Goal: Task Accomplishment & Management: Use online tool/utility

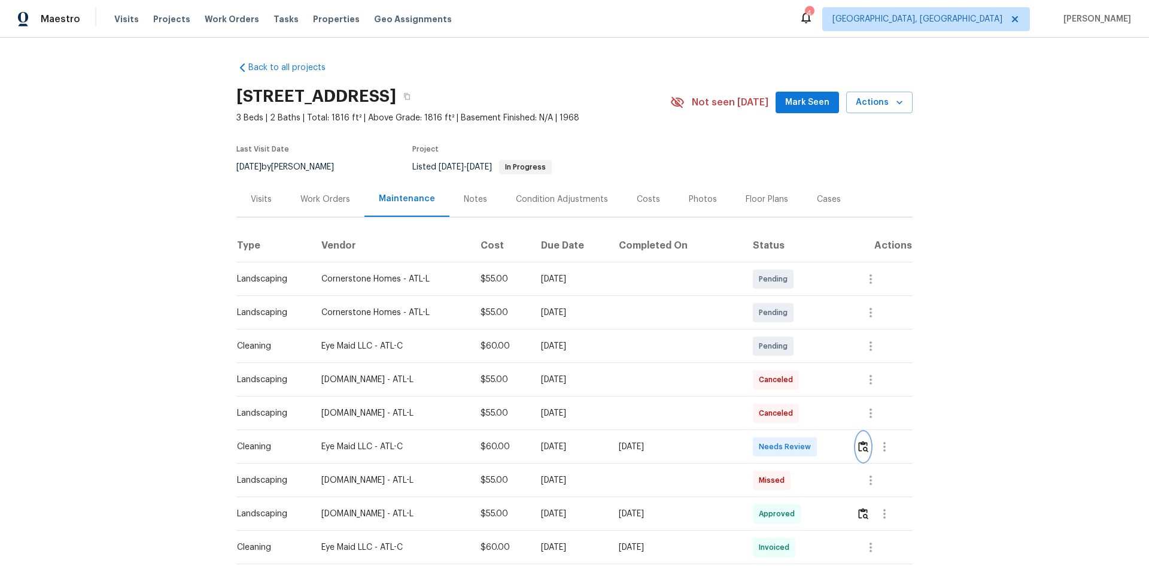
click at [817, 378] on img "button" at bounding box center [863, 445] width 10 height 11
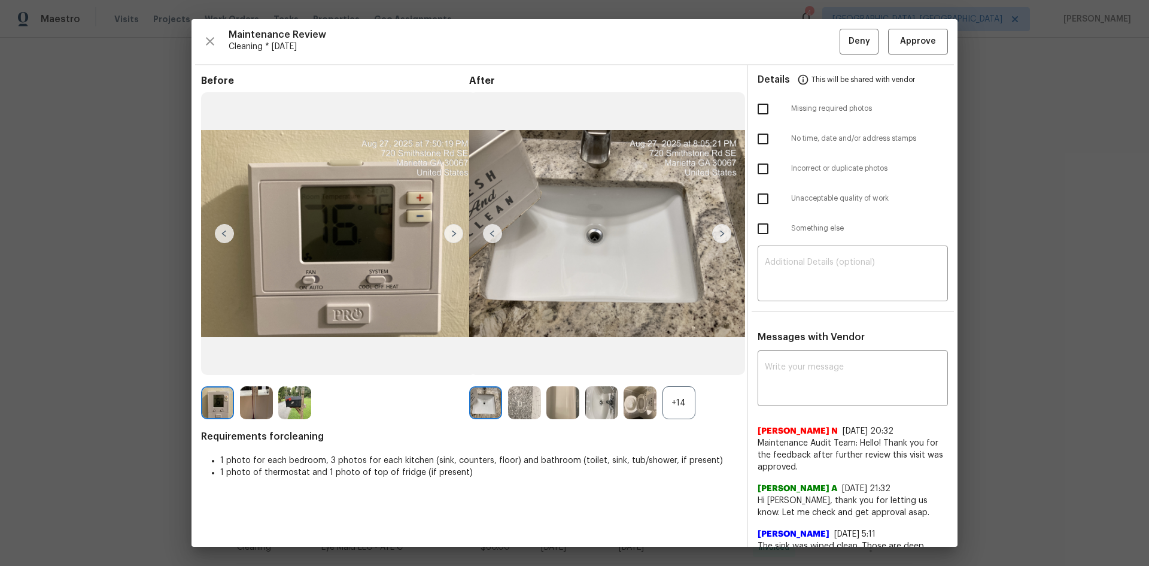
click at [759, 202] on input "checkbox" at bounding box center [762, 198] width 25 height 25
checkbox input "true"
click at [817, 271] on textarea at bounding box center [853, 275] width 176 height 34
paste textarea "Maintenance Audit Team: Hello! Unfortunately, this cleaning visit completed on …"
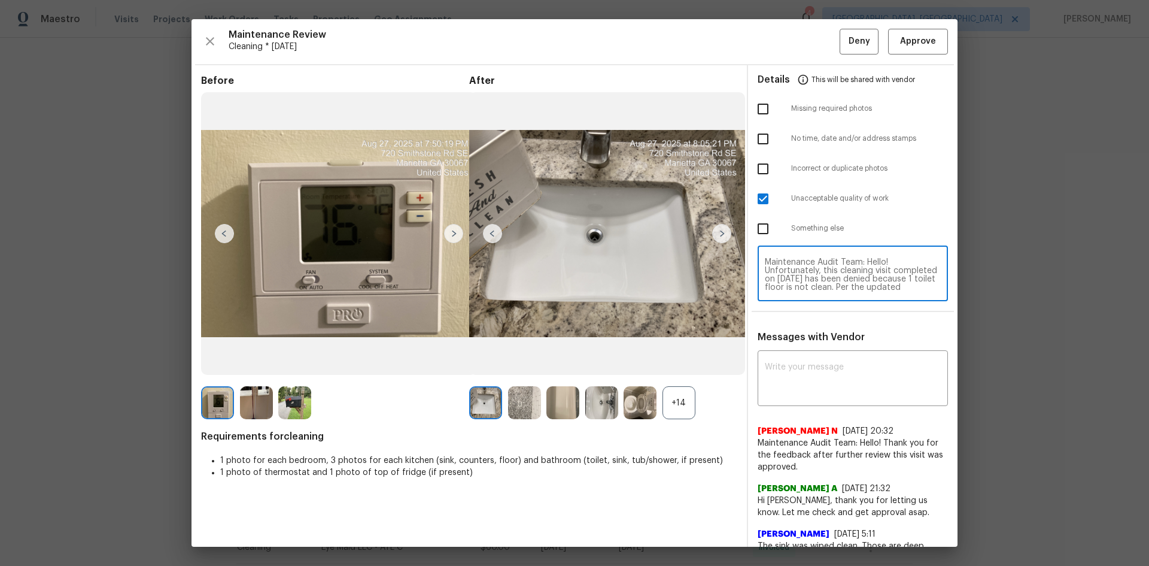
click at [817, 271] on textarea "Maintenance Audit Team: Hello! Unfortunately, this cleaning visit completed on …" at bounding box center [853, 275] width 176 height 34
type textarea "Maintenance Audit Team: Hello! Unfortunately, this cleaning visit completed on …"
click at [817, 378] on textarea at bounding box center [853, 380] width 176 height 34
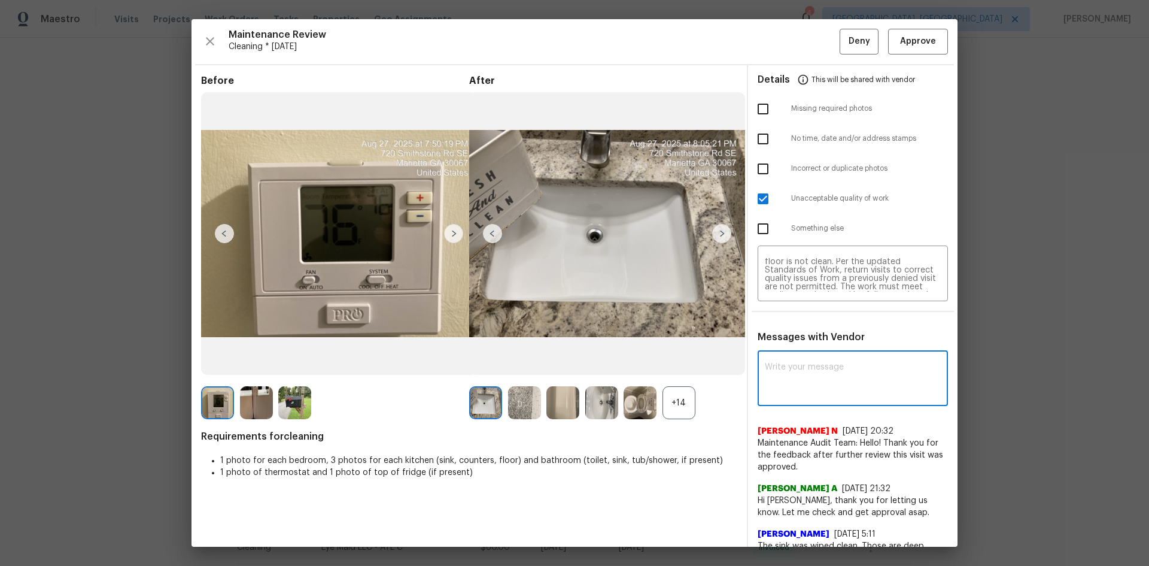
paste textarea "Maintenance Audit Team: Hello! Unfortunately, this cleaning visit completed on …"
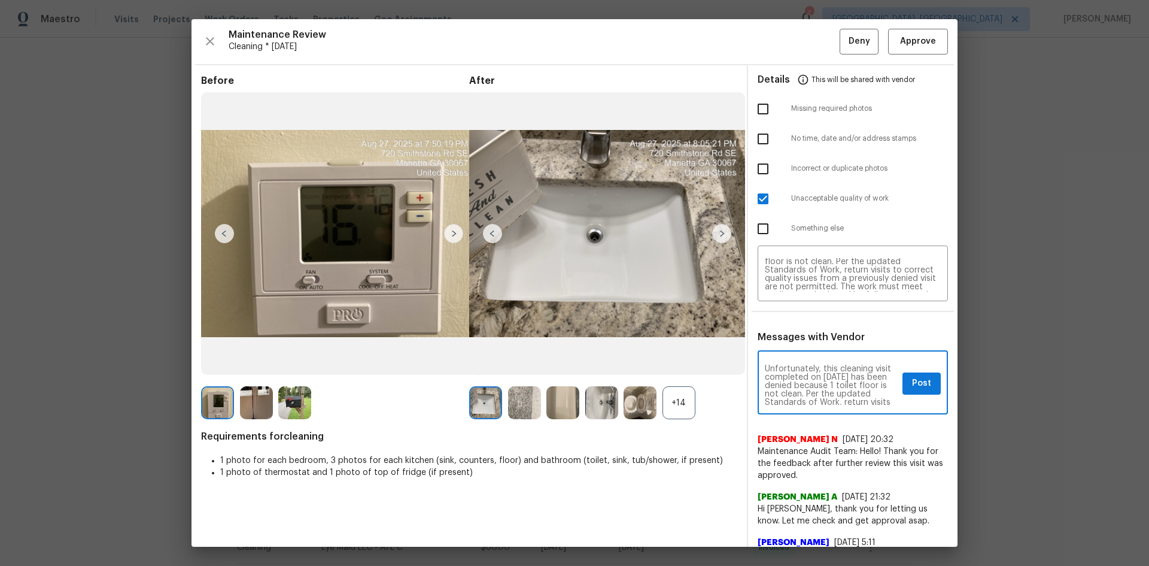
scroll to position [0, 0]
click at [817, 371] on textarea "Maintenance Audit Team: Hello! Unfortunately, this cleaning visit completed on …" at bounding box center [831, 384] width 133 height 42
type textarea "Maintenance Audit Team: Hello! Unfortunately, this cleaning visit completed on …"
click at [817, 378] on span "Post" at bounding box center [921, 383] width 19 height 15
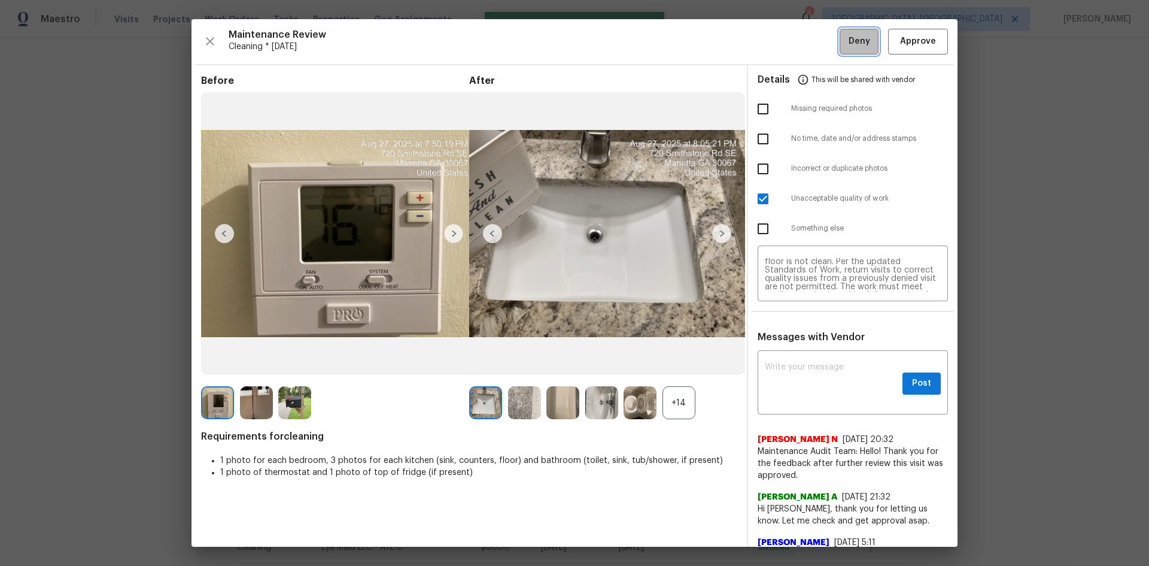
click at [817, 44] on span "Deny" at bounding box center [860, 41] width 22 height 15
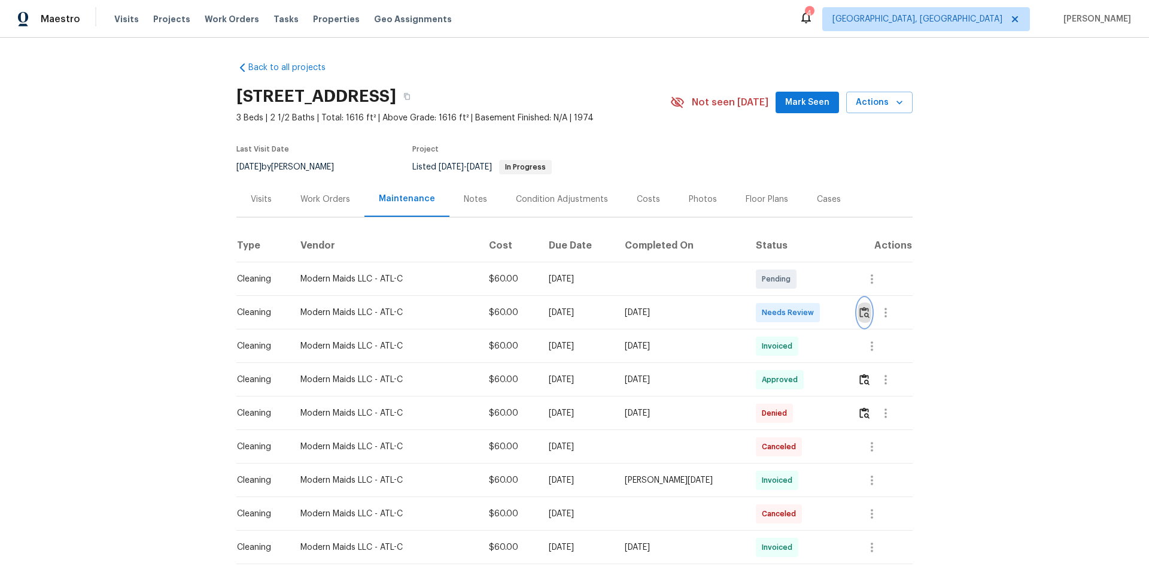
click at [817, 308] on button "button" at bounding box center [865, 312] width 14 height 29
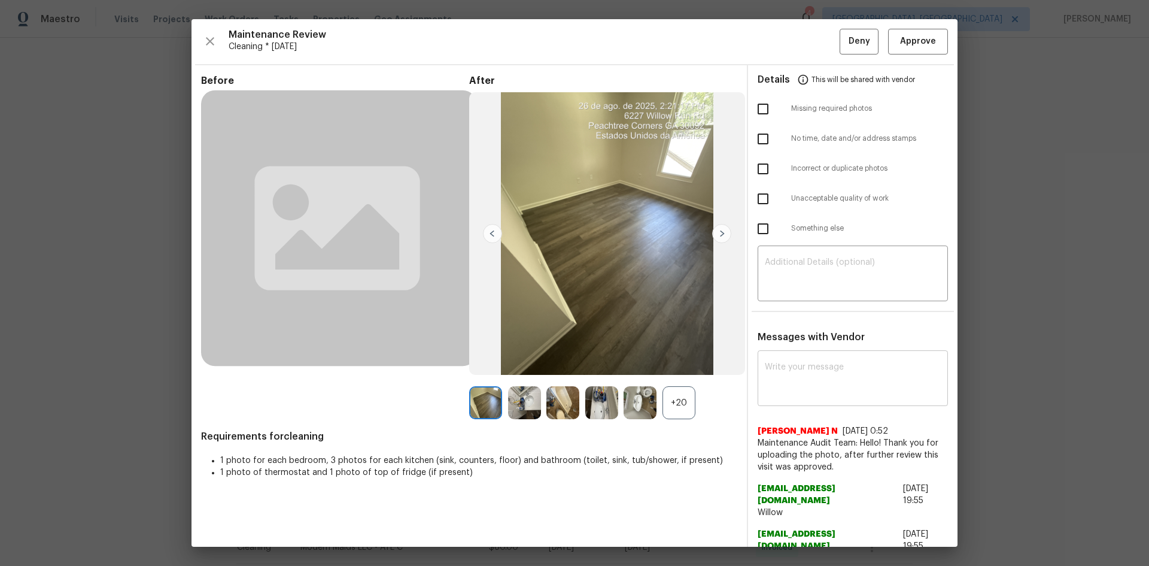
click at [803, 363] on textarea at bounding box center [853, 380] width 176 height 34
paste textarea "Maintenance Audit Team: Hello! After further review, this visit has been approv…"
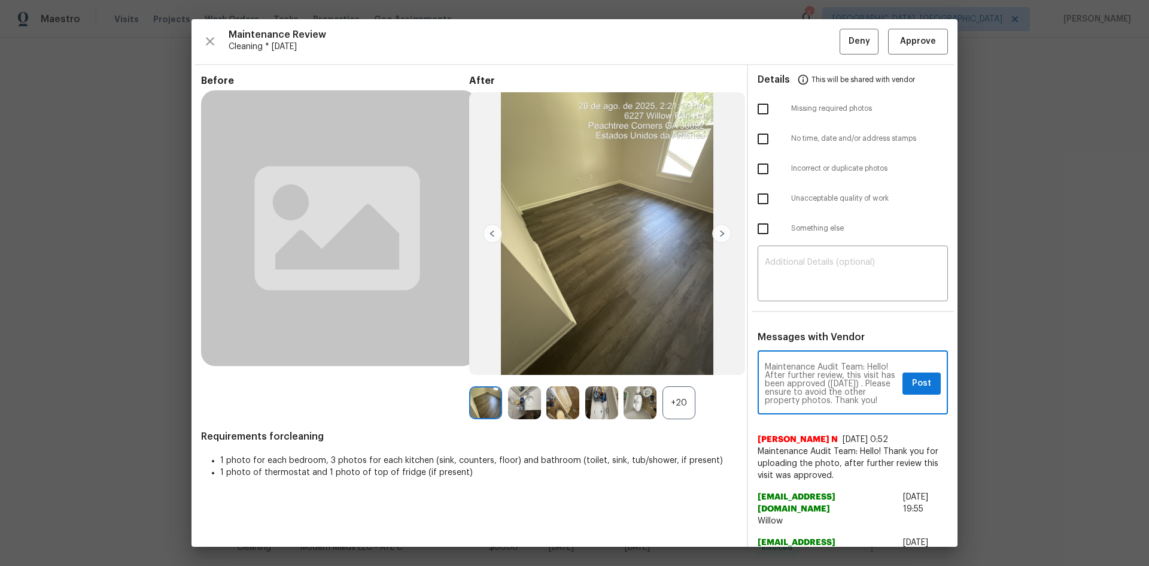
click at [812, 378] on textarea "Maintenance Audit Team: Hello! After further review, this visit has been approv…" at bounding box center [831, 384] width 133 height 42
type textarea "Maintenance Audit Team: Hello! After further review, this visit has been approv…"
click at [817, 378] on span "Post" at bounding box center [921, 383] width 19 height 15
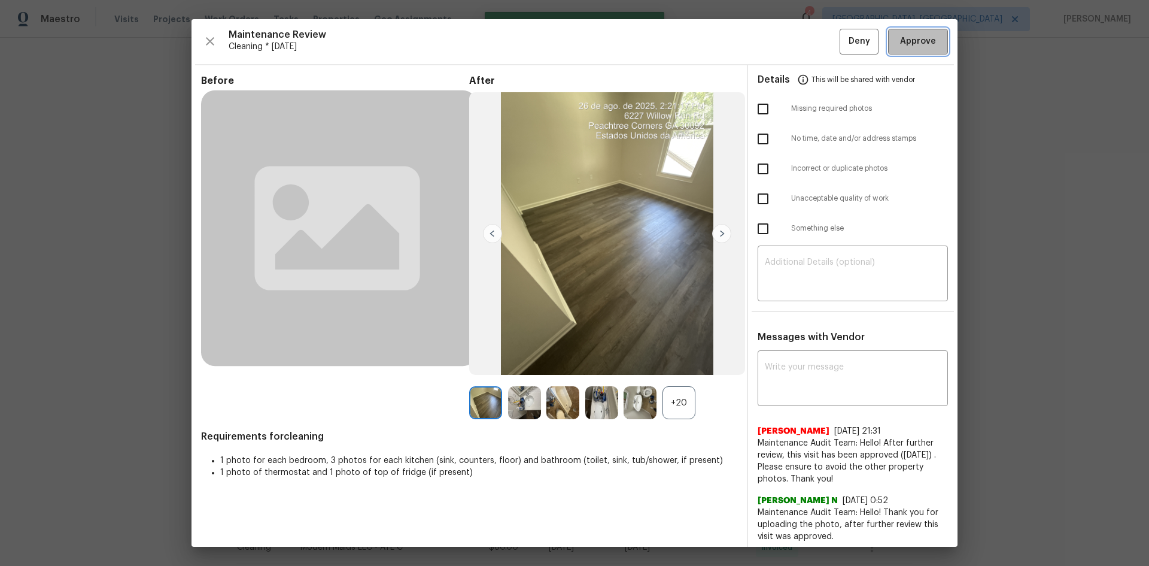
click at [817, 38] on span "Approve" at bounding box center [918, 41] width 36 height 15
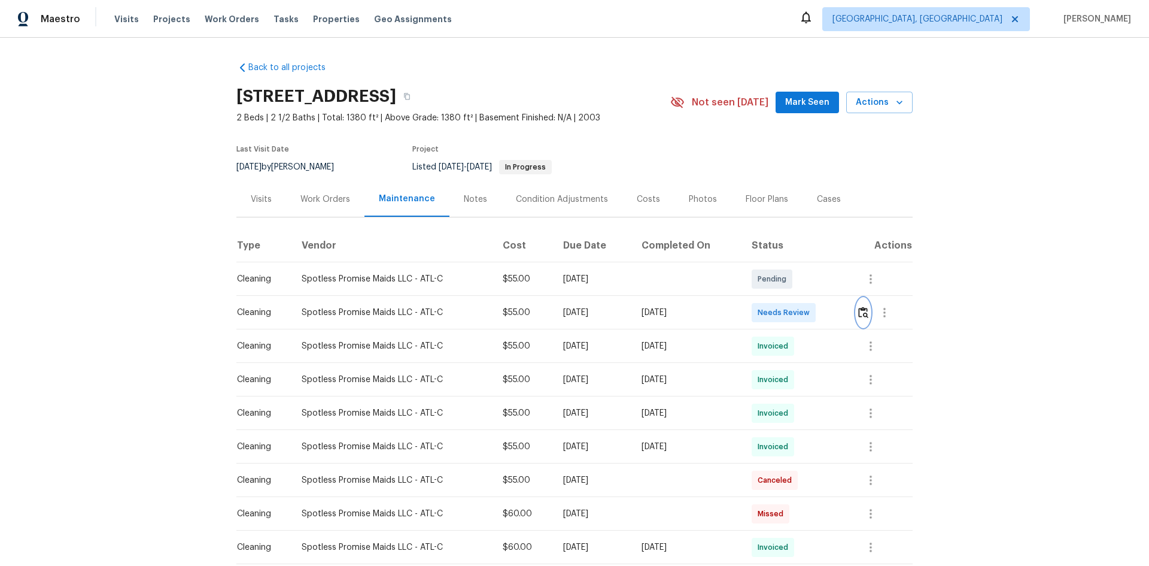
click at [817, 310] on img "button" at bounding box center [863, 311] width 10 height 11
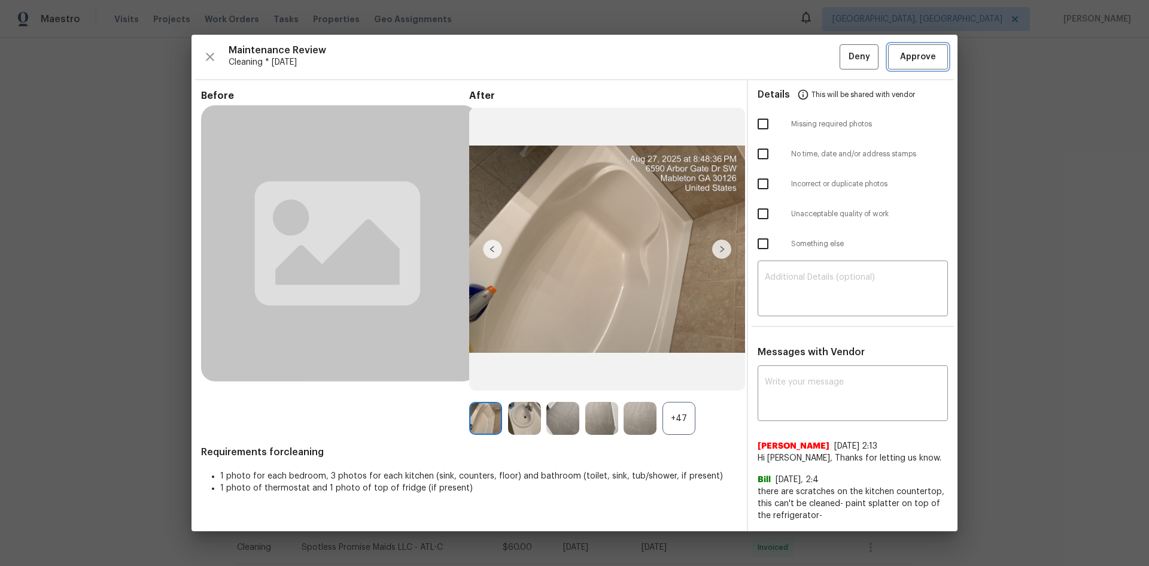
click at [817, 51] on span "Approve" at bounding box center [918, 57] width 36 height 15
